Goal: Use online tool/utility: Utilize a website feature to perform a specific function

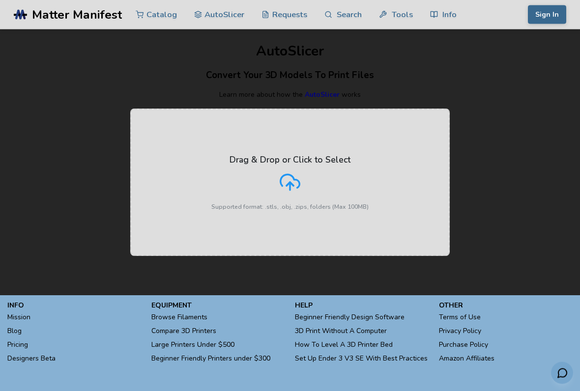
scroll to position [3, 0]
click at [23, 317] on link "Mission" at bounding box center [18, 318] width 23 height 14
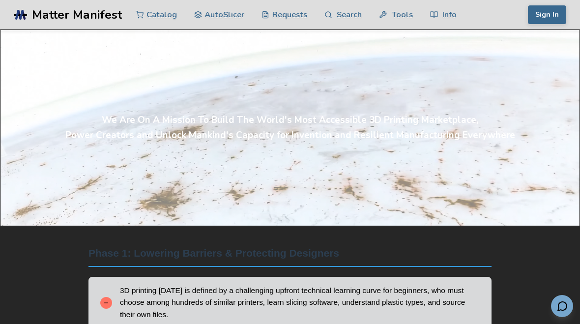
click at [219, 29] on link "AutoSlicer" at bounding box center [219, 15] width 51 height 30
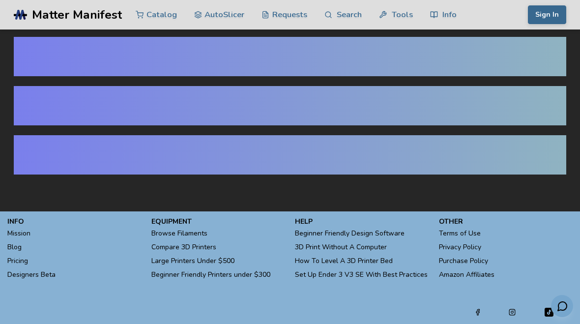
click at [224, 20] on link "AutoSlicer" at bounding box center [219, 15] width 51 height 30
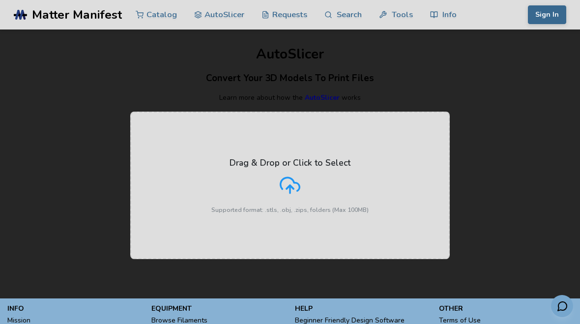
click at [302, 201] on div "Drag & Drop or Click to Select Supported format: .stls, .obj, .zips, folders (M…" at bounding box center [289, 186] width 157 height 56
click at [0, 0] on input "Drag & Drop or Click to Select Supported format: .stls, .obj, .zips, folders (M…" at bounding box center [0, 0] width 0 height 0
